Goal: Transaction & Acquisition: Purchase product/service

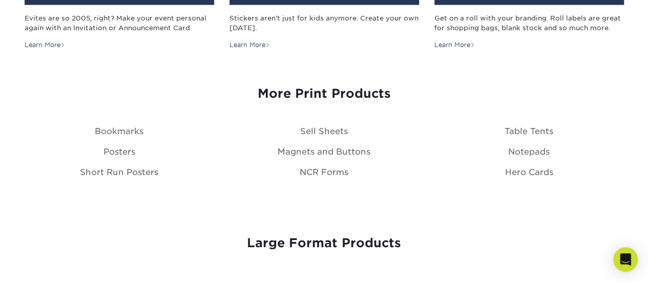
scroll to position [1179, 0]
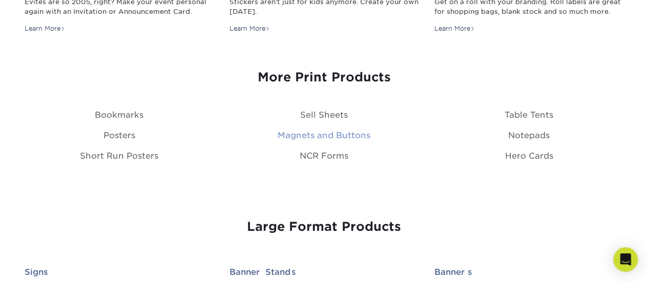
click at [339, 137] on link "Magnets and Buttons" at bounding box center [324, 136] width 93 height 10
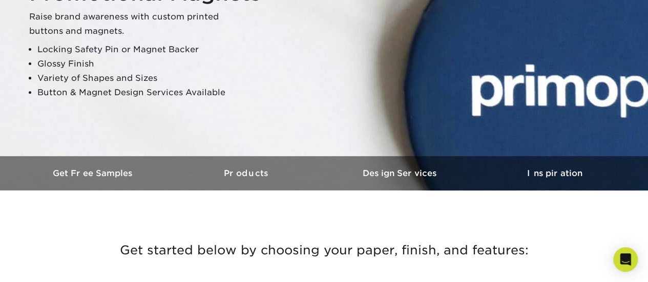
scroll to position [51, 0]
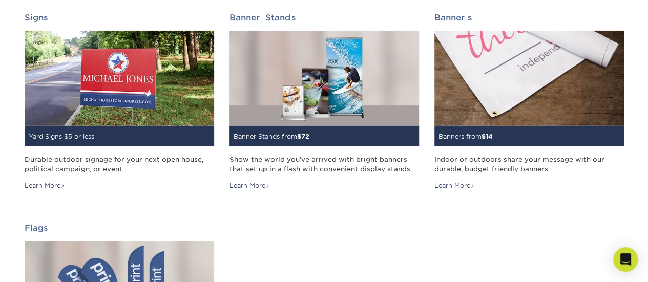
scroll to position [1428, 0]
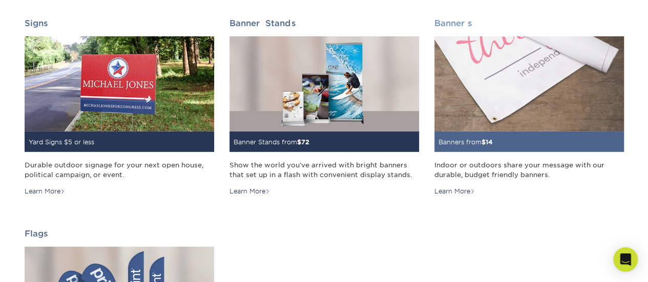
click at [489, 116] on img at bounding box center [530, 83] width 190 height 95
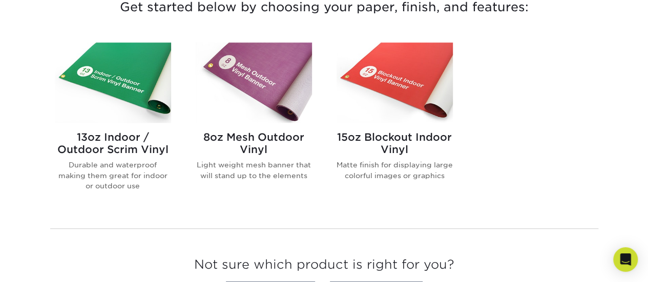
scroll to position [410, 0]
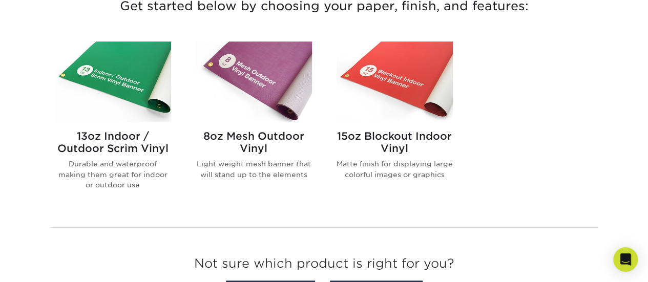
click at [268, 114] on img at bounding box center [254, 82] width 116 height 80
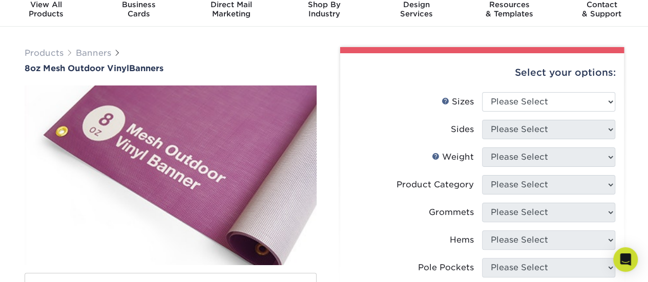
scroll to position [51, 0]
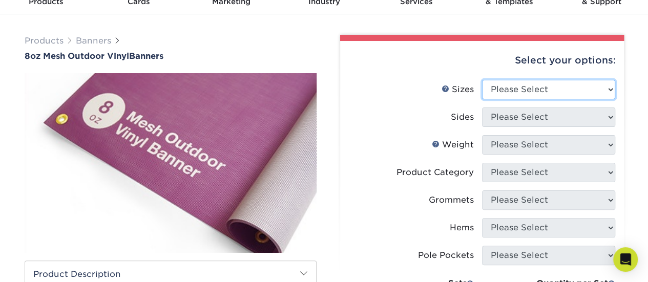
click at [531, 92] on select "Please Select 24" x 36" 24" x 48" 36" x 48" 36" x 60" 36" x 72" 36" x 96" 36" x…" at bounding box center [548, 89] width 133 height 19
select select "36.00x60.00"
click at [482, 80] on select "Please Select 24" x 36" 24" x 48" 36" x 48" 36" x 60" 36" x 72" 36" x 96" 36" x…" at bounding box center [548, 89] width 133 height 19
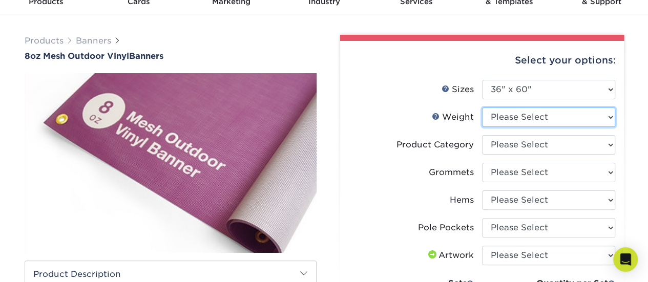
click at [589, 121] on select "Please Select 8OZMESH" at bounding box center [548, 117] width 133 height 19
select select "8OZMESH"
click at [482, 108] on select "Please Select 8OZMESH" at bounding box center [548, 117] width 133 height 19
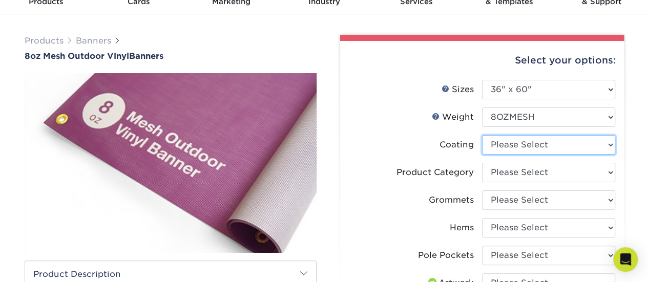
click at [567, 148] on select at bounding box center [548, 144] width 133 height 19
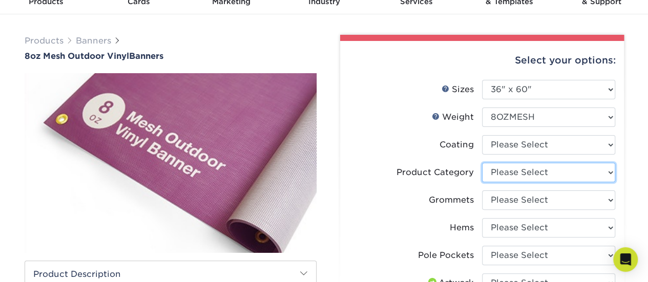
click at [560, 172] on select "Please Select 8oz Mesh Banner" at bounding box center [548, 172] width 133 height 19
click at [560, 173] on select "Please Select 8oz Mesh Banner" at bounding box center [548, 172] width 133 height 19
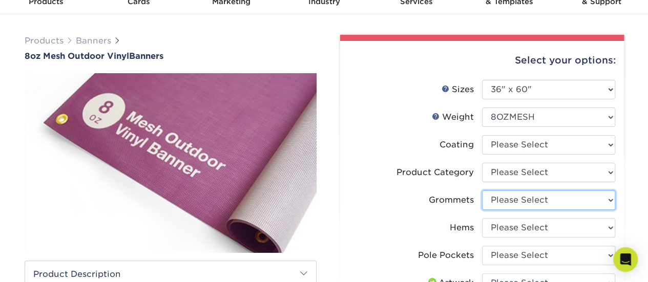
click at [559, 195] on select "Please Select No Grommets Yes, Grommet All 4 Corners Yes, Grommets Every 2 ft." at bounding box center [548, 200] width 133 height 19
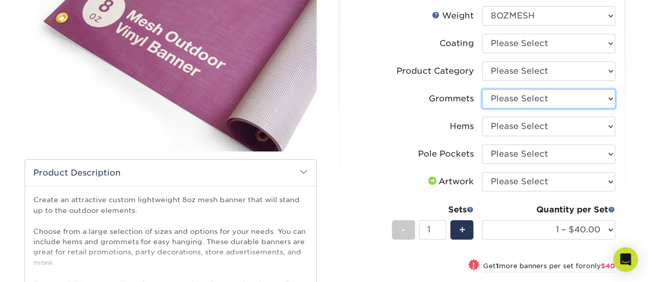
scroll to position [154, 0]
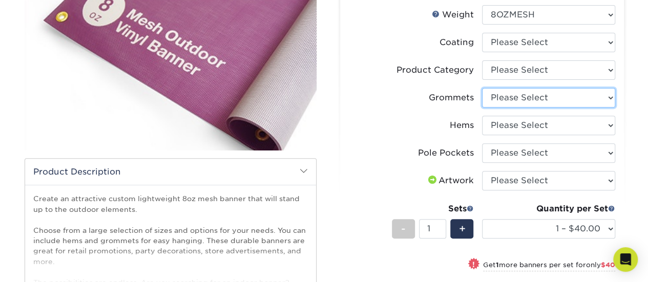
click at [583, 100] on select "Please Select No Grommets Yes, Grommet All 4 Corners Yes, Grommets Every 2 ft." at bounding box center [548, 97] width 133 height 19
click at [583, 101] on select "Please Select No Grommets Yes, Grommet All 4 Corners Yes, Grommets Every 2 ft." at bounding box center [548, 97] width 133 height 19
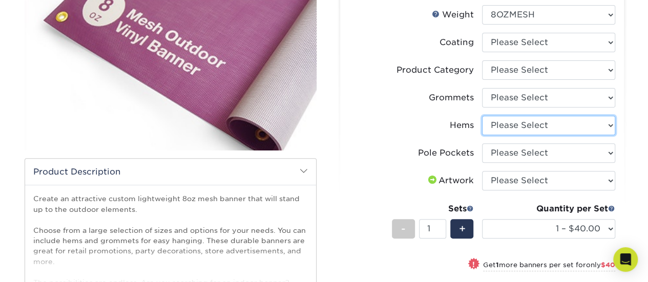
click at [578, 127] on select "Please Select No Hems/Pole Pockets Yes, Hems Top and Bottom Only Yes, Hems All …" at bounding box center [548, 125] width 133 height 19
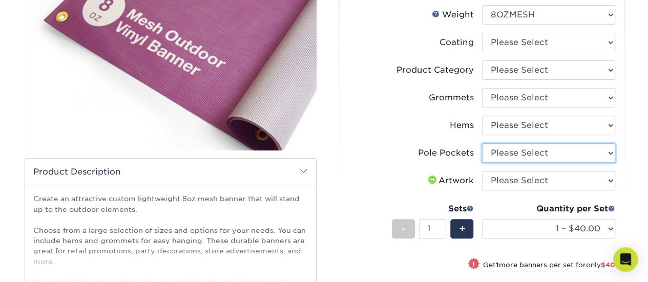
click at [569, 149] on select "Please Select No Pole Pockets 2 in. Left and Right 2 in. Top and Bottom 4 in. L…" at bounding box center [548, 152] width 133 height 19
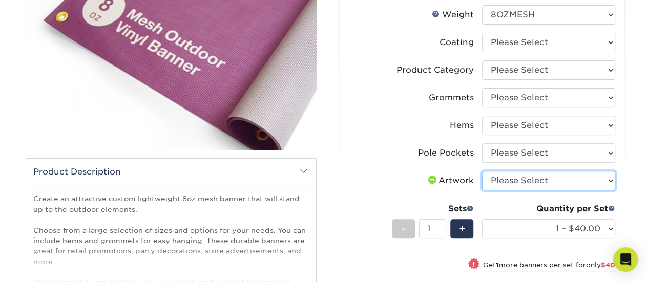
click at [562, 178] on select "Please Select I will upload files I need a design - $50" at bounding box center [548, 180] width 133 height 19
select select "upload"
click at [482, 171] on select "Please Select I will upload files I need a design - $50" at bounding box center [548, 180] width 133 height 19
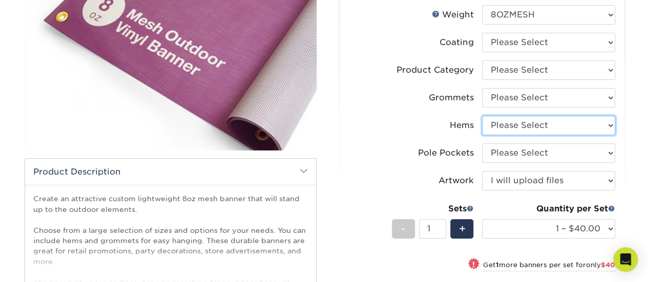
click at [569, 127] on select "Please Select No Hems/Pole Pockets Yes, Hems Top and Bottom Only Yes, Hems All …" at bounding box center [548, 125] width 133 height 19
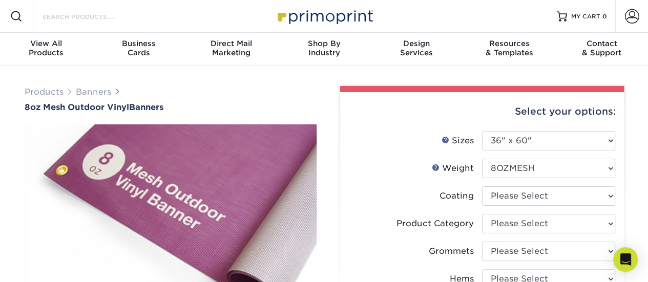
click at [87, 15] on input "Search Products" at bounding box center [92, 16] width 100 height 12
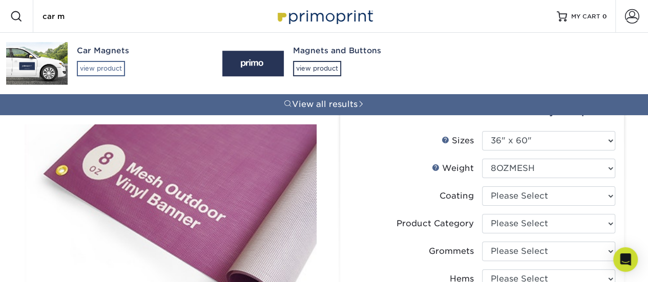
type input "car m"
click at [109, 67] on div "view product" at bounding box center [101, 68] width 48 height 15
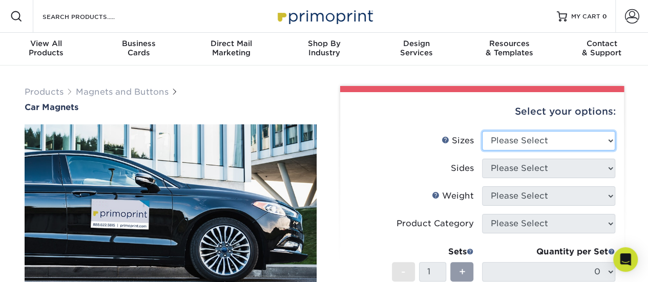
click at [573, 146] on select "Please Select 9" x 12" 9" x 18" 12" x 18" 12" x 24" 18" x 18" 18" x 24" 18" x 3…" at bounding box center [548, 140] width 133 height 19
click at [408, 159] on label "Sides" at bounding box center [415, 168] width 133 height 19
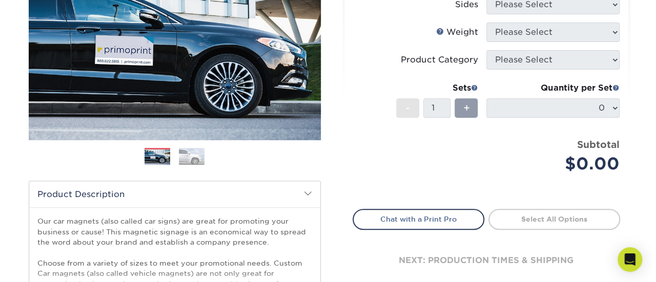
scroll to position [102, 0]
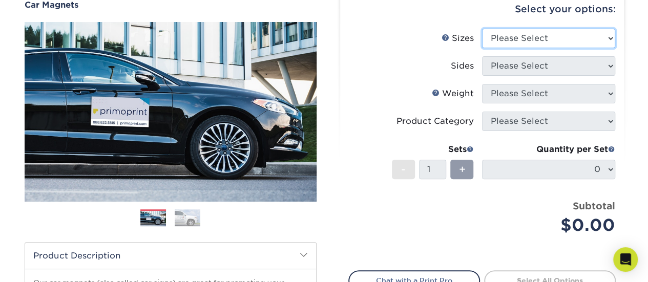
click at [559, 34] on select "Please Select 9" x 12" 9" x 18" 12" x 18" 12" x 24" 18" x 18" 18" x 24" 18" x 3…" at bounding box center [548, 38] width 133 height 19
click at [482, 29] on select "Please Select 9" x 12" 9" x 18" 12" x 18" 12" x 24" 18" x 18" 18" x 24" 18" x 3…" at bounding box center [548, 38] width 133 height 19
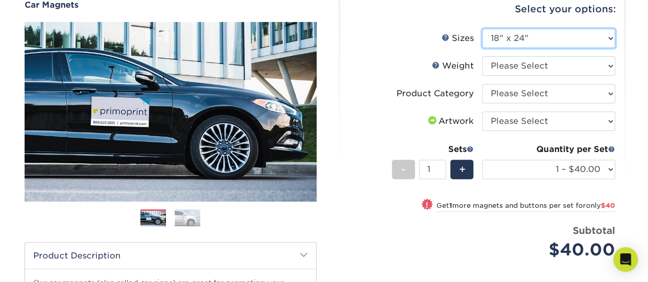
click at [531, 36] on select "Please Select 9" x 12" 9" x 18" 12" x 18" 12" x 24" 18" x 18" 18" x 24" 18" x 3…" at bounding box center [548, 38] width 133 height 19
select select "12.00x24.00"
click at [482, 29] on select "Please Select 9" x 12" 9" x 18" 12" x 18" 12" x 24" 18" x 18" 18" x 24" 18" x 3…" at bounding box center [548, 38] width 133 height 19
select select "-1"
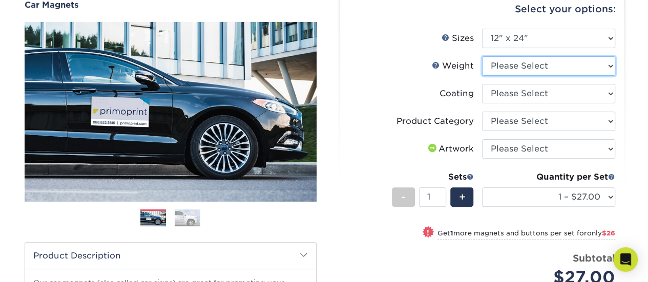
click at [546, 68] on select "Please Select 30MIL" at bounding box center [548, 65] width 133 height 19
select select "30MIL"
click at [482, 56] on select "Please Select 30MIL" at bounding box center [548, 65] width 133 height 19
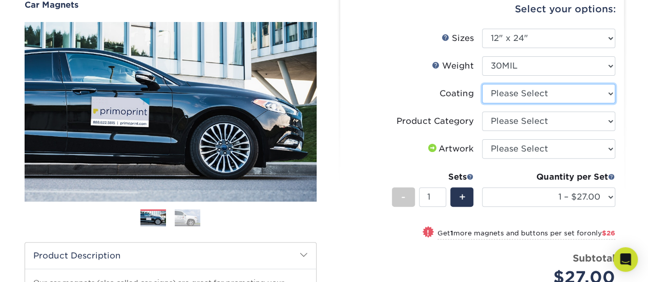
click at [550, 95] on select at bounding box center [548, 93] width 133 height 19
select select "1e8116af-acfc-44b1-83dc-8181aa338834"
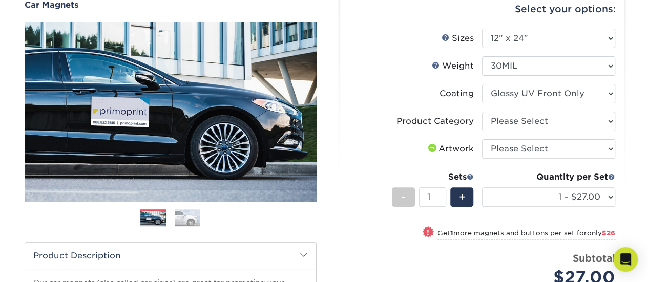
click at [482, 84] on select at bounding box center [548, 93] width 133 height 19
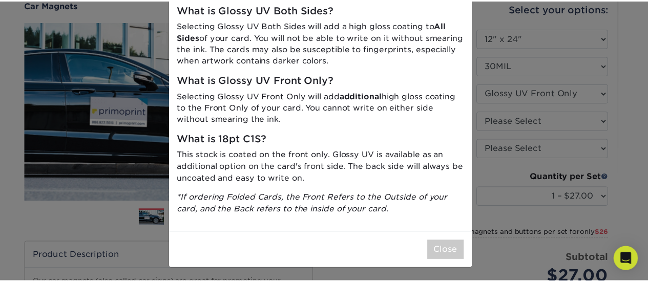
scroll to position [51, 0]
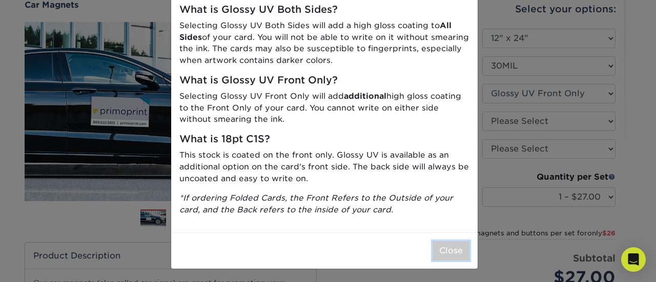
click at [454, 243] on button "Close" at bounding box center [450, 250] width 37 height 19
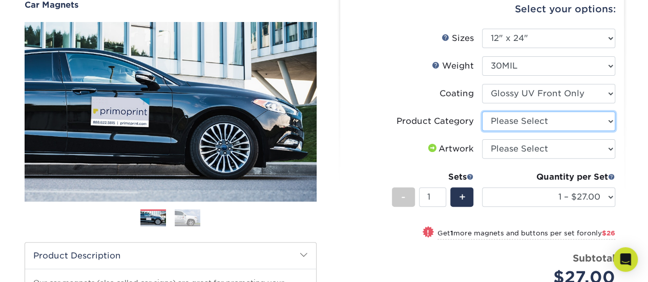
click at [547, 119] on select "Please Select Car Magnets" at bounding box center [548, 121] width 133 height 19
select select "48f17320-c7c2-4f0d-b371-c8050bb445b2"
click at [482, 112] on select "Please Select Car Magnets" at bounding box center [548, 121] width 133 height 19
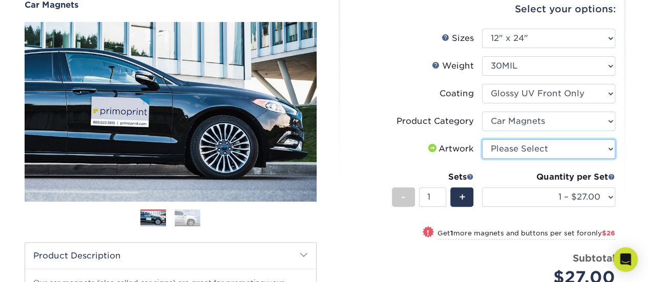
click at [550, 147] on select "Please Select I will upload files I need a design - $50" at bounding box center [548, 148] width 133 height 19
select select "upload"
click at [482, 139] on select "Please Select I will upload files I need a design - $50" at bounding box center [548, 148] width 133 height 19
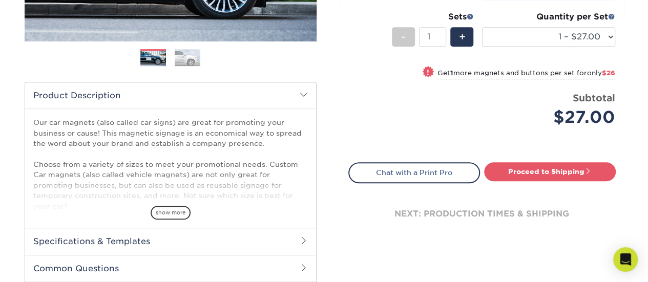
scroll to position [205, 0]
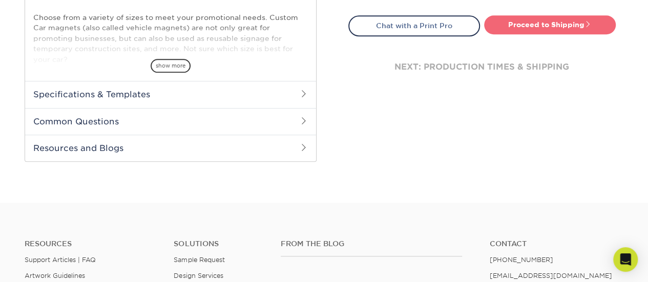
click at [578, 21] on link "Proceed to Shipping" at bounding box center [550, 24] width 132 height 18
type input "Set 1"
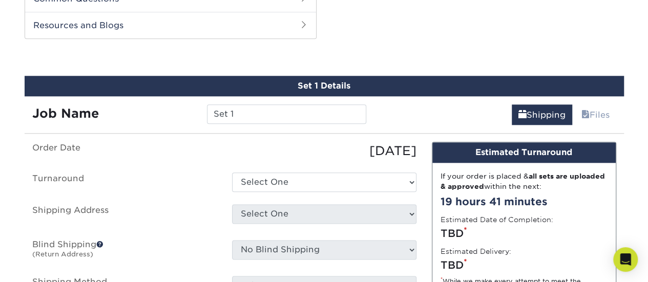
scroll to position [571, 0]
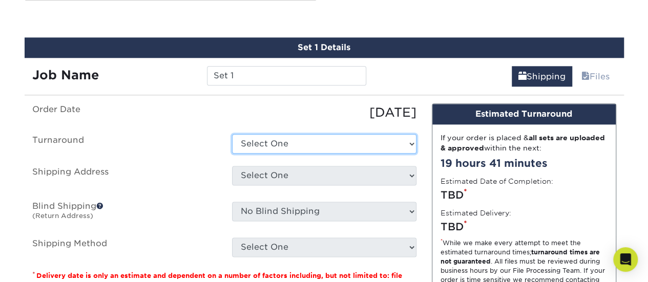
click at [259, 143] on select "Select One 2-4 Business Days Next Business Day (+$2.73)" at bounding box center [324, 143] width 184 height 19
select select "de8e1920-39ab-454c-a91f-0efa115a968c"
click at [232, 134] on select "Select One 2-4 Business Days Next Business Day (+$2.73)" at bounding box center [324, 143] width 184 height 19
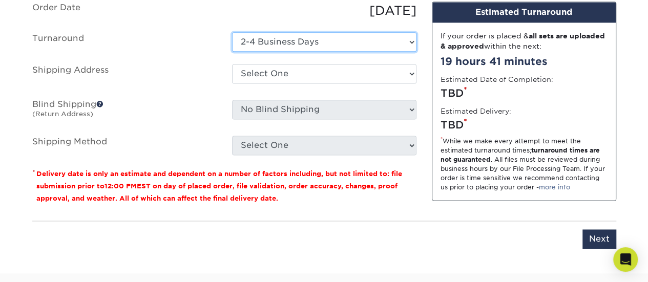
scroll to position [674, 0]
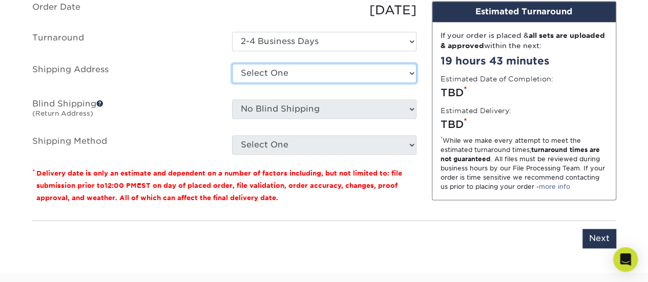
click at [316, 69] on select "Select One + Add New Address - Login" at bounding box center [324, 73] width 184 height 19
click at [196, 84] on label "Shipping Address" at bounding box center [125, 76] width 200 height 24
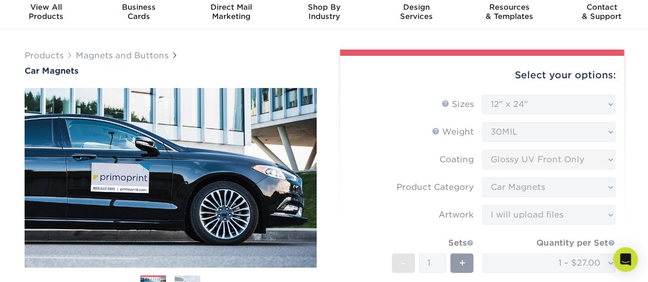
scroll to position [0, 0]
